Goal: Information Seeking & Learning: Learn about a topic

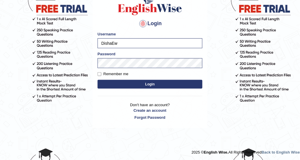
scroll to position [52, 0]
drag, startPoint x: 90, startPoint y: 82, endPoint x: 97, endPoint y: 82, distance: 6.4
click at [90, 82] on body "Login Please fix the following errors: Username DishaEw Password Remember me Lo…" at bounding box center [150, 44] width 300 height 160
click at [102, 83] on button "Login" at bounding box center [150, 84] width 105 height 9
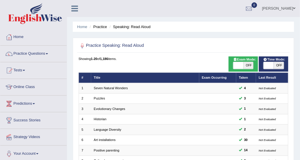
click at [248, 62] on span "OFF" at bounding box center [249, 65] width 10 height 7
checkbox input "true"
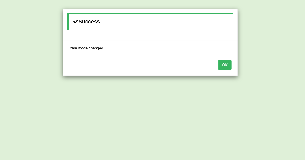
click at [230, 63] on button "OK" at bounding box center [224, 65] width 13 height 10
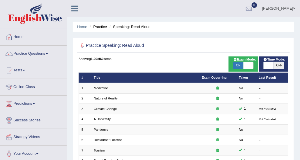
click at [274, 61] on span "Time Mode:" at bounding box center [275, 59] width 26 height 5
click at [277, 62] on span "OFF" at bounding box center [279, 65] width 10 height 7
checkbox input "true"
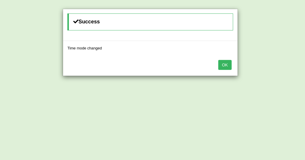
click at [226, 62] on button "OK" at bounding box center [224, 65] width 13 height 10
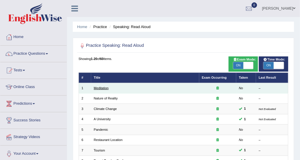
click at [95, 89] on link "Meditation" at bounding box center [101, 88] width 15 height 4
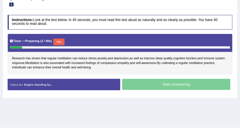
scroll to position [88, 0]
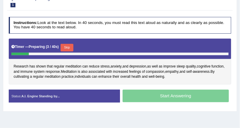
drag, startPoint x: 287, startPoint y: 0, endPoint x: 100, endPoint y: 35, distance: 190.4
click at [99, 34] on div "Instructions: Look at the text below. In 40 seconds, you must read this text al…" at bounding box center [119, 61] width 225 height 95
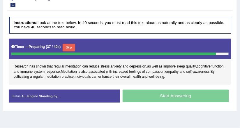
click at [69, 46] on button "Skip" at bounding box center [69, 48] width 13 height 8
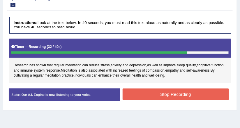
click at [173, 89] on button "Stop Recording" at bounding box center [176, 93] width 106 height 11
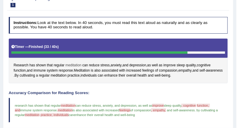
click at [74, 65] on span "meditation" at bounding box center [74, 65] width 16 height 5
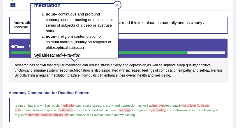
scroll to position [0, 0]
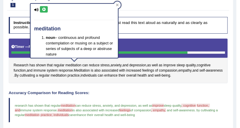
click at [41, 9] on button at bounding box center [44, 9] width 8 height 6
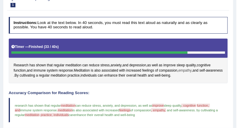
click at [189, 69] on span "empathy" at bounding box center [185, 70] width 13 height 5
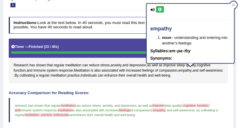
click at [159, 8] on icon at bounding box center [160, 10] width 4 height 4
click at [188, 91] on h4 "Accuracy Comparison for Reading Scores:" at bounding box center [119, 93] width 220 height 4
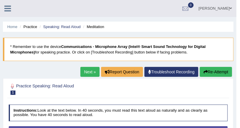
click at [207, 71] on icon "button" at bounding box center [206, 72] width 4 height 4
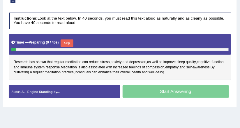
scroll to position [117, 0]
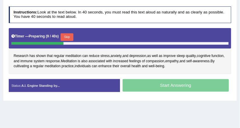
click at [69, 34] on button "Skip" at bounding box center [67, 37] width 13 height 8
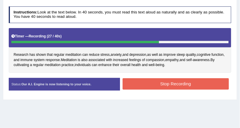
click at [133, 78] on button "Stop Recording" at bounding box center [176, 83] width 106 height 11
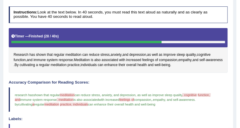
click at [74, 94] on span "meditation" at bounding box center [67, 95] width 15 height 4
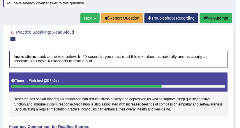
scroll to position [66, 0]
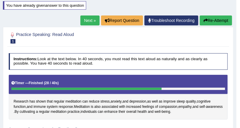
click at [209, 20] on button "Re-Attempt" at bounding box center [216, 20] width 32 height 10
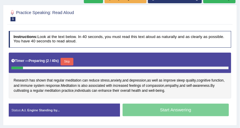
scroll to position [89, 0]
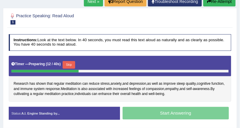
click at [66, 63] on button "Skip" at bounding box center [69, 65] width 13 height 8
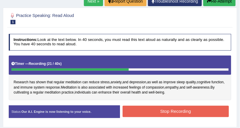
click at [157, 111] on button "Stop Recording" at bounding box center [176, 111] width 106 height 11
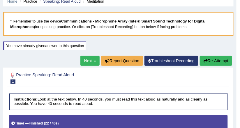
scroll to position [15, 0]
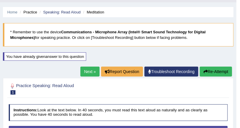
click at [91, 70] on link "Next »" at bounding box center [90, 72] width 19 height 10
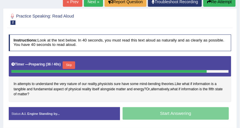
click at [70, 64] on button "Skip" at bounding box center [69, 65] width 13 height 8
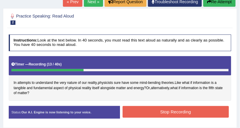
click at [138, 107] on button "Stop Recording" at bounding box center [176, 111] width 106 height 11
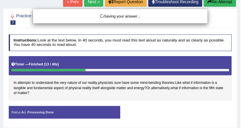
click at [214, 4] on div "Saving your answer..." at bounding box center [122, 64] width 244 height 128
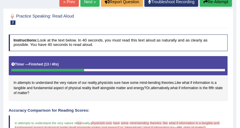
click at [210, 5] on button "Re-Attempt" at bounding box center [216, 2] width 32 height 10
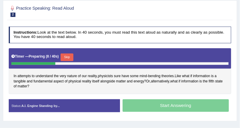
scroll to position [110, 0]
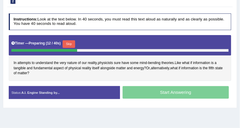
click at [65, 42] on button "Skip" at bounding box center [69, 44] width 13 height 8
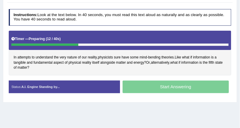
scroll to position [105, 0]
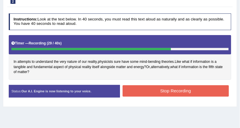
click at [155, 93] on button "Stop Recording" at bounding box center [176, 90] width 106 height 11
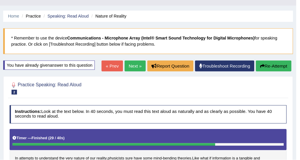
scroll to position [12, 0]
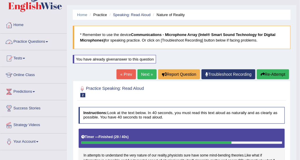
click at [22, 42] on link "Practice Questions" at bounding box center [33, 41] width 67 height 15
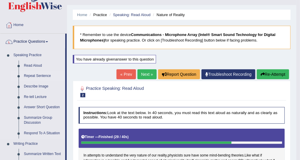
click at [34, 77] on link "Repeat Sentence" at bounding box center [43, 76] width 44 height 11
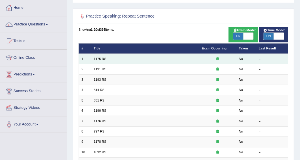
click at [100, 56] on td "1175 RS" at bounding box center [145, 59] width 108 height 10
click at [100, 57] on link "1175 RS" at bounding box center [100, 59] width 13 height 4
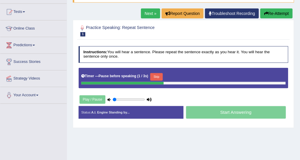
click at [156, 74] on button "Skip" at bounding box center [157, 77] width 13 height 8
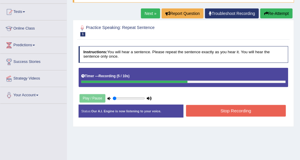
click at [200, 110] on button "Stop Recording" at bounding box center [236, 110] width 100 height 11
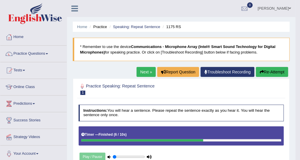
click at [146, 71] on link "Next »" at bounding box center [146, 72] width 19 height 10
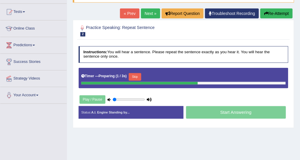
click at [138, 74] on button "Skip" at bounding box center [135, 77] width 13 height 8
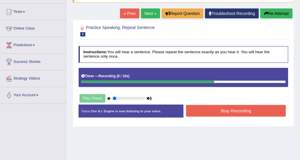
click at [217, 109] on button "Stop Recording" at bounding box center [236, 110] width 100 height 11
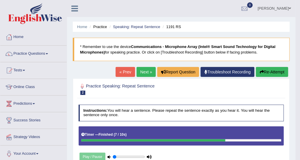
click at [151, 73] on link "Next »" at bounding box center [146, 72] width 19 height 10
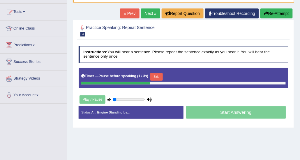
click at [152, 77] on button "Skip" at bounding box center [157, 77] width 13 height 8
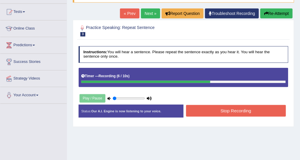
click at [208, 109] on button "Stop Recording" at bounding box center [236, 110] width 100 height 11
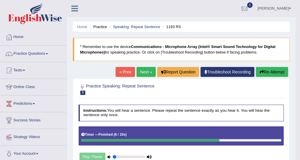
click at [141, 74] on link "Next »" at bounding box center [146, 72] width 19 height 10
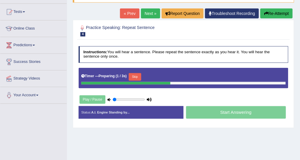
click at [136, 77] on button "Skip" at bounding box center [135, 77] width 13 height 8
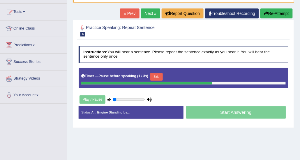
click at [154, 76] on button "Skip" at bounding box center [157, 77] width 13 height 8
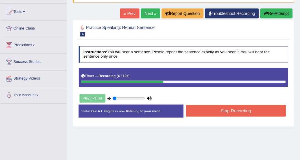
click at [288, 14] on button "Re-Attempt" at bounding box center [277, 13] width 32 height 10
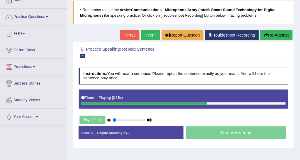
scroll to position [29, 0]
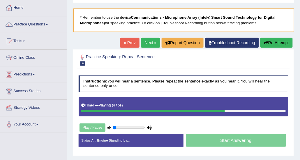
click at [150, 39] on link "Next »" at bounding box center [150, 43] width 19 height 10
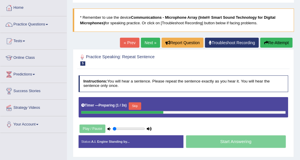
scroll to position [58, 0]
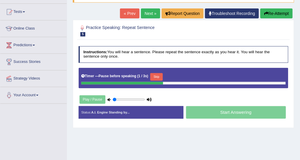
click at [160, 76] on button "Skip" at bounding box center [157, 77] width 13 height 8
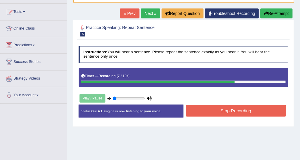
click at [189, 114] on button "Stop Recording" at bounding box center [236, 110] width 100 height 11
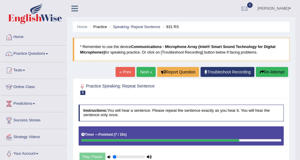
scroll to position [0, 0]
click at [148, 73] on link "Next »" at bounding box center [146, 72] width 19 height 10
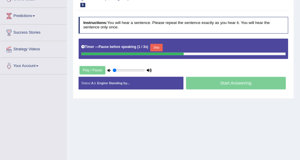
scroll to position [58, 0]
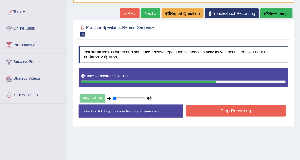
click at [207, 106] on button "Stop Recording" at bounding box center [236, 110] width 100 height 11
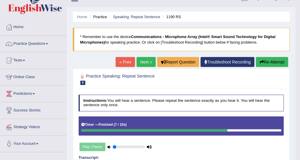
scroll to position [0, 0]
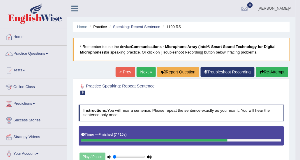
click at [149, 70] on link "Next »" at bounding box center [146, 72] width 19 height 10
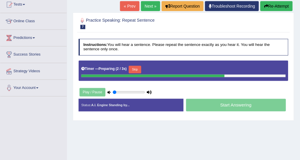
scroll to position [58, 0]
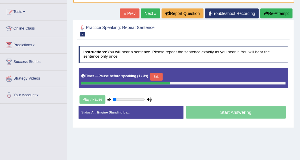
click at [158, 77] on button "Skip" at bounding box center [157, 77] width 13 height 8
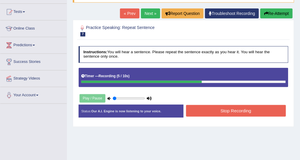
click at [214, 107] on button "Stop Recording" at bounding box center [236, 110] width 100 height 11
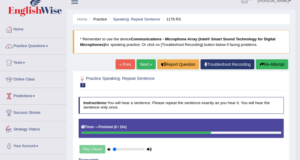
scroll to position [0, 0]
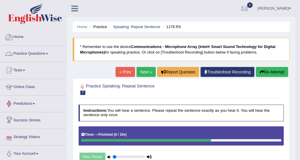
click at [39, 52] on link "Practice Questions" at bounding box center [33, 53] width 67 height 15
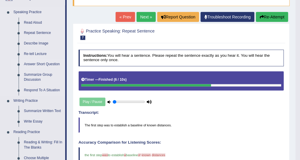
scroll to position [58, 0]
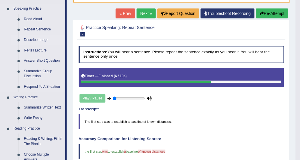
click at [36, 39] on link "Describe Image" at bounding box center [43, 40] width 44 height 11
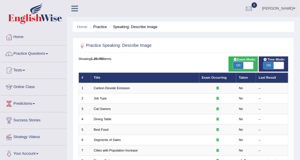
click at [239, 68] on span "ON" at bounding box center [239, 65] width 10 height 7
checkbox input "false"
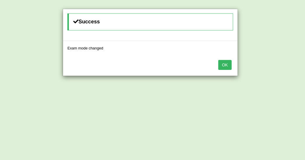
click at [221, 64] on button "OK" at bounding box center [224, 65] width 13 height 10
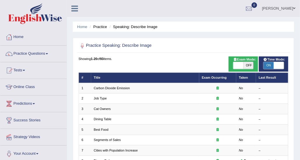
click at [262, 65] on div "ON OFF" at bounding box center [274, 66] width 25 height 8
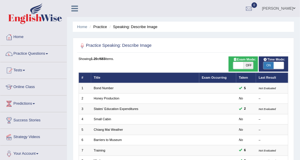
click at [277, 64] on span at bounding box center [279, 65] width 10 height 7
checkbox input "false"
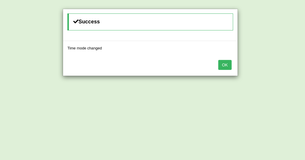
click at [228, 64] on button "OK" at bounding box center [224, 65] width 13 height 10
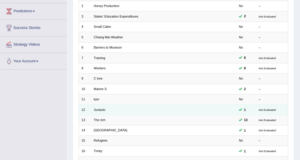
scroll to position [146, 0]
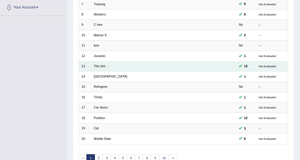
click at [102, 68] on td "The rich" at bounding box center [145, 66] width 108 height 10
click at [102, 65] on link "The rich" at bounding box center [100, 66] width 12 height 4
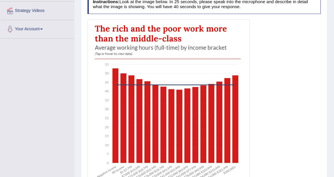
scroll to position [127, 0]
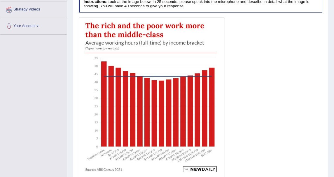
drag, startPoint x: 277, startPoint y: 0, endPoint x: 135, endPoint y: 50, distance: 150.4
click at [135, 50] on img at bounding box center [152, 98] width 144 height 159
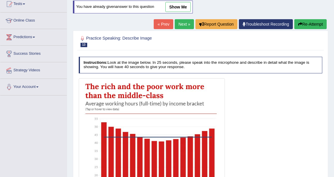
scroll to position [62, 0]
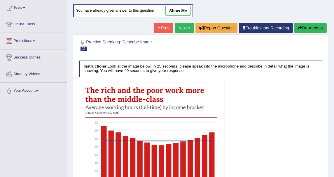
click at [170, 9] on link "show me" at bounding box center [177, 11] width 25 height 10
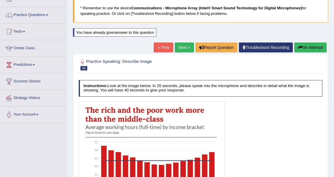
scroll to position [30, 0]
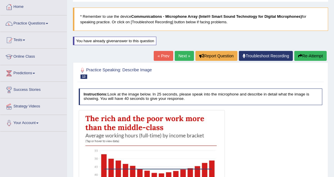
click at [300, 54] on button "Re-Attempt" at bounding box center [310, 56] width 32 height 10
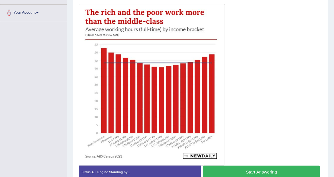
click at [252, 168] on button "Start Answering" at bounding box center [261, 172] width 117 height 13
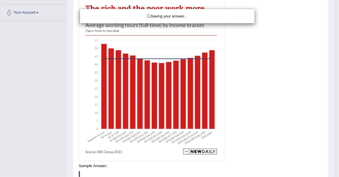
click at [254, 160] on div "Saving your answer..." at bounding box center [169, 88] width 339 height 177
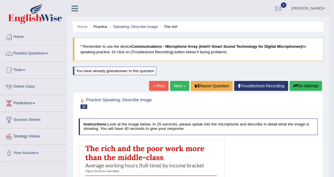
click at [313, 87] on button "Re-Attempt" at bounding box center [306, 86] width 32 height 10
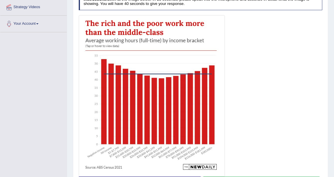
scroll to position [162, 0]
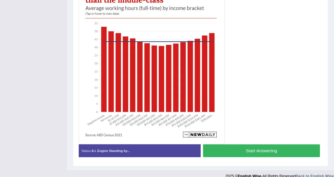
click at [249, 149] on button "Start Answering" at bounding box center [261, 151] width 117 height 13
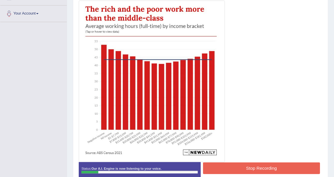
scroll to position [158, 0]
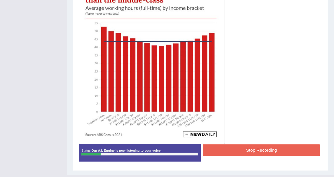
click at [261, 146] on button "Stop Recording" at bounding box center [261, 150] width 117 height 11
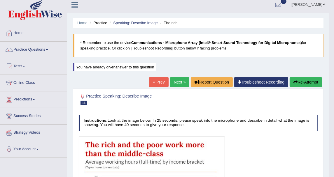
scroll to position [0, 0]
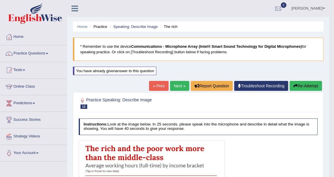
click at [292, 83] on button "Re-Attempt" at bounding box center [306, 86] width 32 height 10
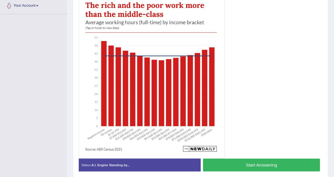
scroll to position [163, 0]
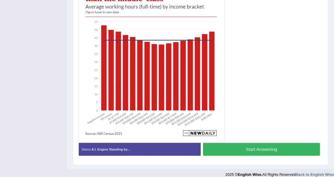
click at [241, 151] on button "Start Answering" at bounding box center [261, 149] width 117 height 13
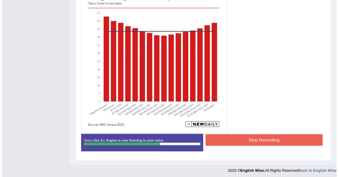
scroll to position [169, 0]
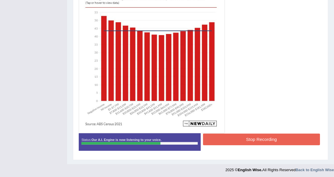
click at [232, 137] on button "Stop Recording" at bounding box center [261, 139] width 117 height 11
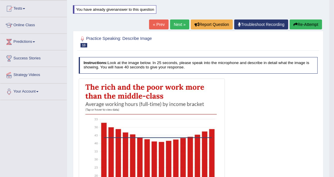
scroll to position [7, 0]
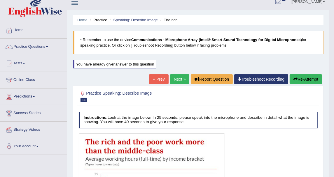
click at [298, 78] on button "Re-Attempt" at bounding box center [306, 79] width 32 height 10
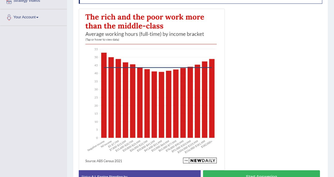
scroll to position [168, 0]
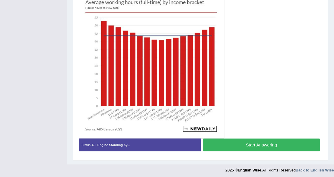
click at [228, 143] on button "Start Answering" at bounding box center [261, 145] width 117 height 13
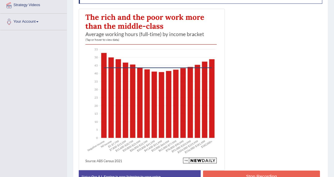
scroll to position [0, 0]
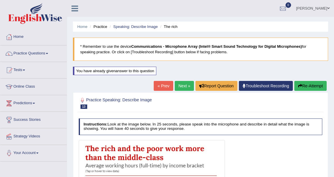
drag, startPoint x: 303, startPoint y: 88, endPoint x: 300, endPoint y: 88, distance: 3.3
click at [303, 88] on button "Re-Attempt" at bounding box center [310, 86] width 32 height 10
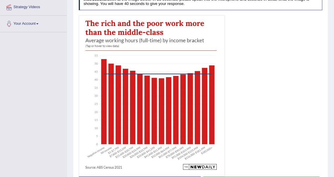
scroll to position [162, 0]
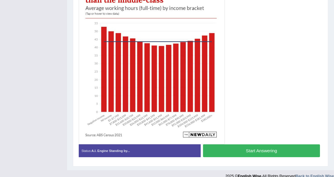
click at [218, 150] on button "Start Answering" at bounding box center [261, 151] width 117 height 13
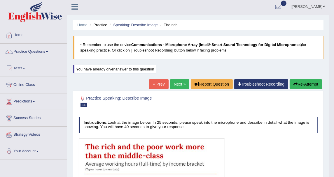
scroll to position [0, 0]
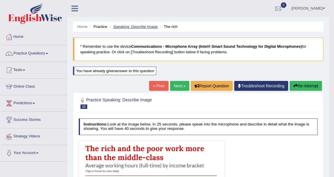
click at [131, 28] on link "Speaking: Describe Image" at bounding box center [135, 27] width 44 height 4
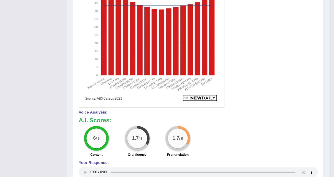
scroll to position [97, 0]
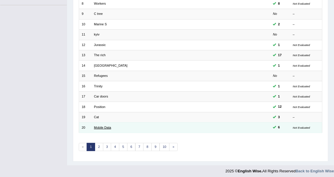
click at [106, 126] on link "Mobile Data" at bounding box center [102, 128] width 17 height 4
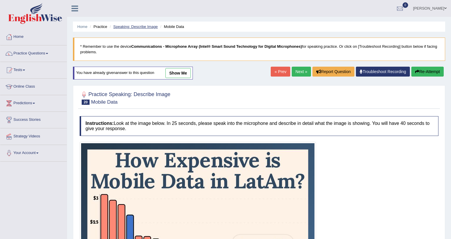
click at [127, 28] on link "Speaking: Describe Image" at bounding box center [135, 27] width 44 height 4
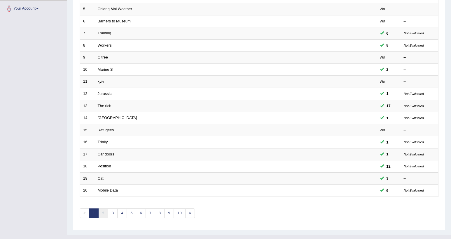
scroll to position [145, 0]
click at [101, 209] on link "2" at bounding box center [103, 214] width 10 height 10
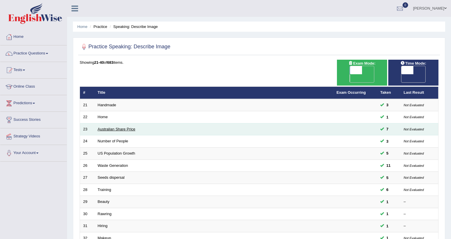
click at [110, 127] on link "Australian Share Price" at bounding box center [117, 129] width 38 height 4
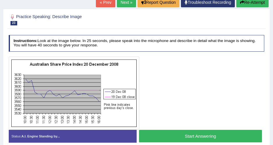
scroll to position [93, 0]
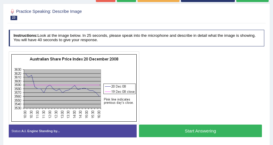
click at [207, 20] on div at bounding box center [137, 14] width 256 height 15
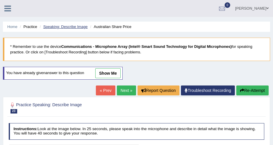
click at [71, 25] on link "Speaking: Describe Image" at bounding box center [65, 27] width 44 height 4
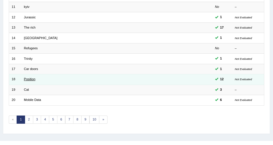
click at [34, 77] on link "Position" at bounding box center [29, 79] width 11 height 4
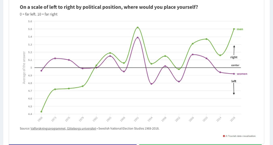
scroll to position [137, 0]
